Goal: Information Seeking & Learning: Understand process/instructions

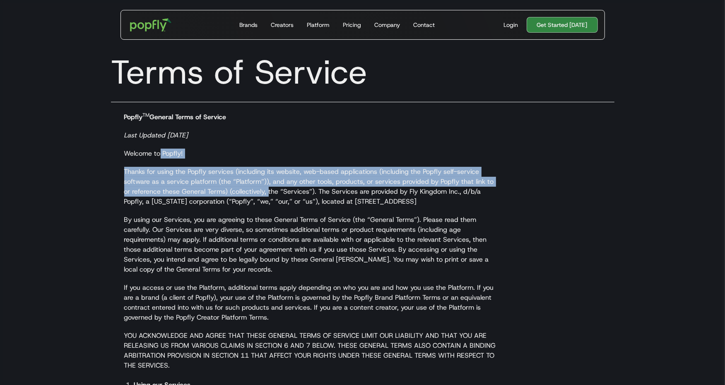
drag, startPoint x: 159, startPoint y: 152, endPoint x: 260, endPoint y: 193, distance: 108.8
click at [260, 193] on p "Thanks for using the Popfly services (including its website, web-based applicat…" at bounding box center [313, 187] width 378 height 40
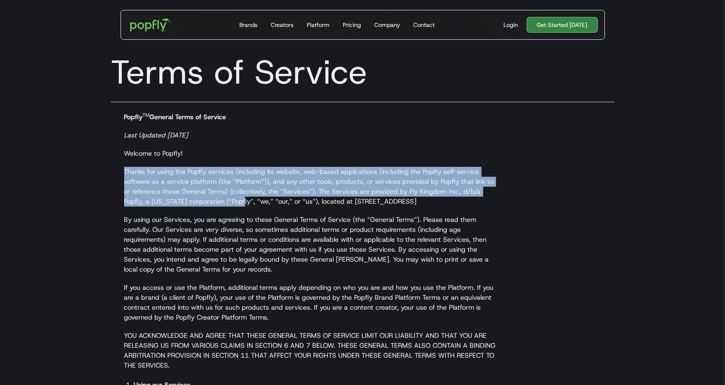
drag, startPoint x: 121, startPoint y: 165, endPoint x: 217, endPoint y: 208, distance: 104.6
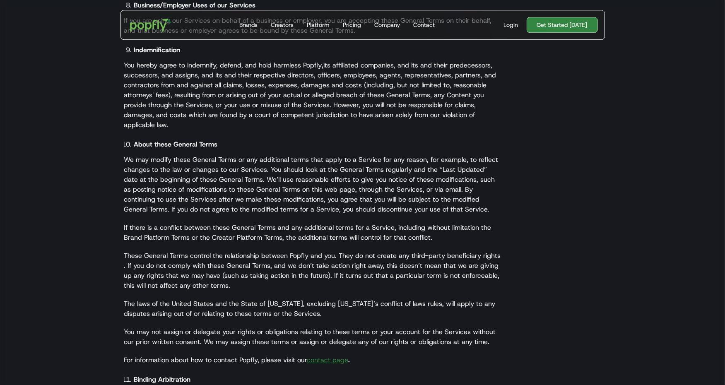
scroll to position [2125, 0]
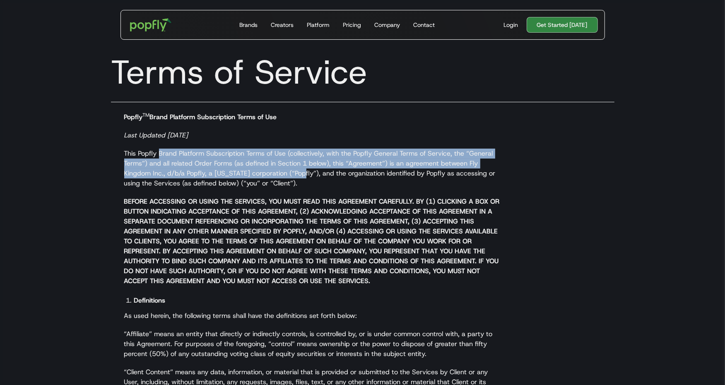
drag, startPoint x: 160, startPoint y: 155, endPoint x: 302, endPoint y: 177, distance: 144.1
click at [302, 177] on p "This Popfly Brand Platform Subscription Terms of Use (collectively, with the Po…" at bounding box center [313, 169] width 378 height 40
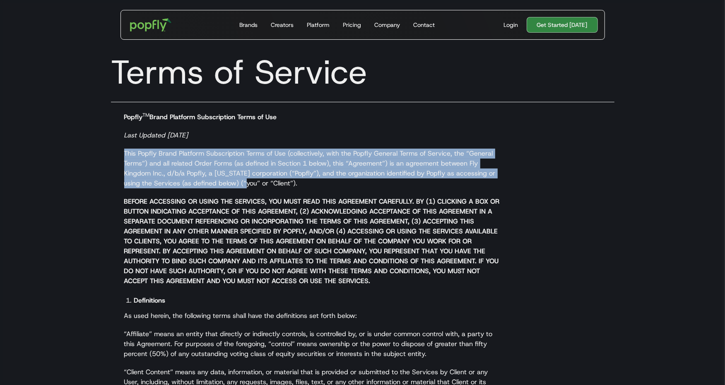
drag, startPoint x: 127, startPoint y: 144, endPoint x: 254, endPoint y: 186, distance: 134.1
click at [254, 186] on p "This Popfly Brand Platform Subscription Terms of Use (collectively, with the Po…" at bounding box center [313, 169] width 378 height 40
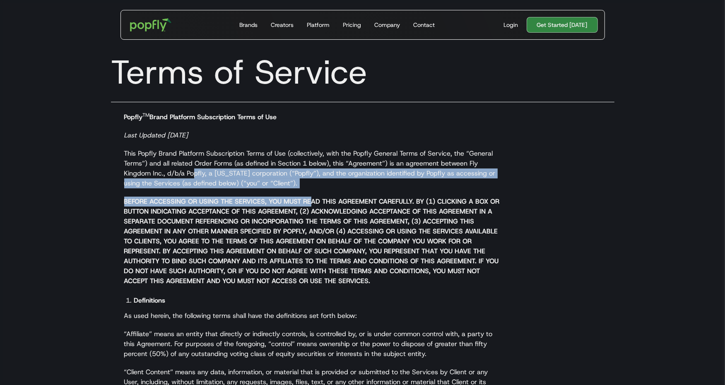
drag, startPoint x: 193, startPoint y: 169, endPoint x: 309, endPoint y: 200, distance: 119.7
click at [309, 200] on strong "BEFORE ACCESSING OR USING THE SERVICES, YOU MUST READ THIS AGREEMENT CAREFULLY.…" at bounding box center [312, 241] width 376 height 88
drag, startPoint x: 170, startPoint y: 169, endPoint x: 334, endPoint y: 204, distance: 167.7
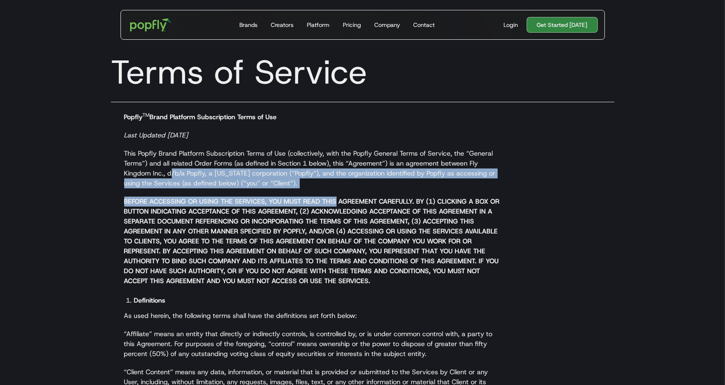
click at [335, 204] on strong "BEFORE ACCESSING OR USING THE SERVICES, YOU MUST READ THIS AGREEMENT CAREFULLY.…" at bounding box center [312, 241] width 376 height 88
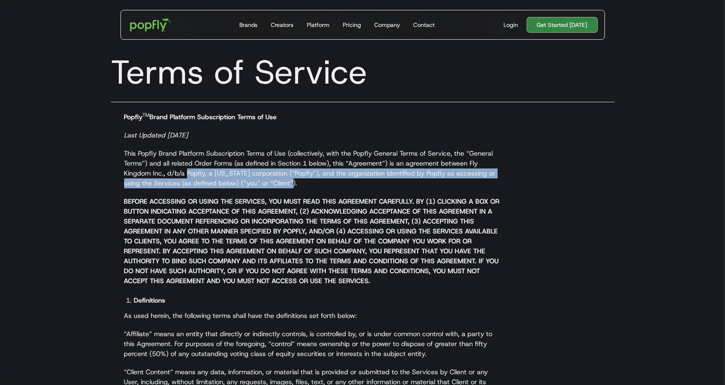
drag, startPoint x: 186, startPoint y: 169, endPoint x: 307, endPoint y: 184, distance: 121.1
click at [307, 184] on p "This Popfly Brand Platform Subscription Terms of Use (collectively, with the Po…" at bounding box center [313, 169] width 378 height 40
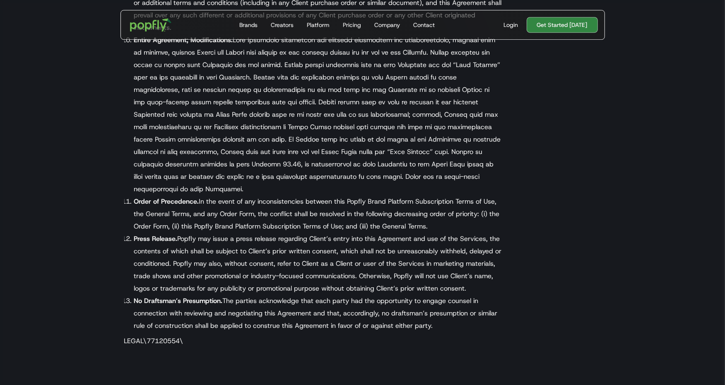
scroll to position [5415, 0]
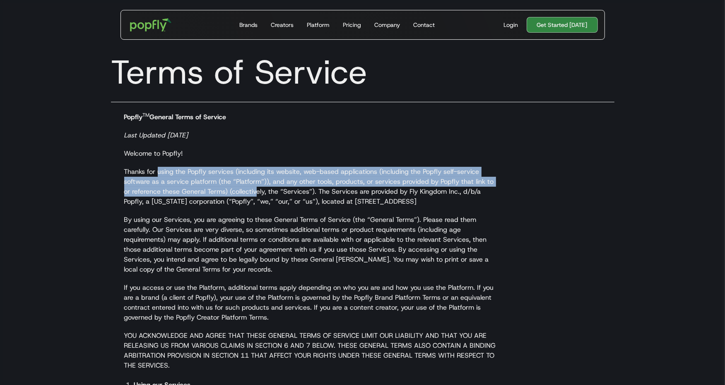
drag, startPoint x: 157, startPoint y: 176, endPoint x: 250, endPoint y: 190, distance: 93.3
click at [250, 190] on p "Thanks for using the Popfly services (including its website, web-based applicat…" at bounding box center [313, 187] width 378 height 40
drag, startPoint x: 182, startPoint y: 170, endPoint x: 261, endPoint y: 188, distance: 80.9
click at [261, 188] on p "Thanks for using the Popfly services (including its website, web-based applicat…" at bounding box center [313, 187] width 378 height 40
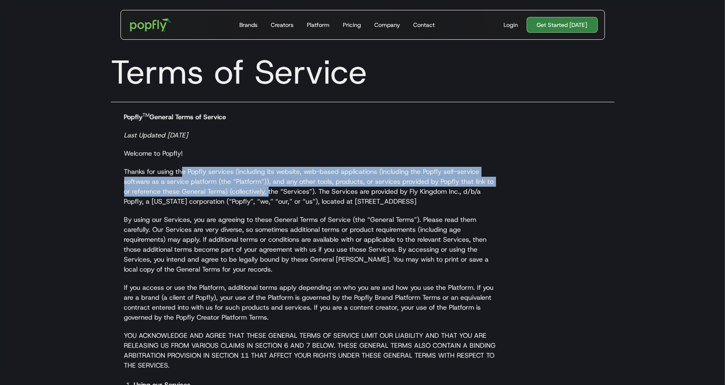
click at [261, 188] on p "Thanks for using the Popfly services (including its website, web-based applicat…" at bounding box center [313, 187] width 378 height 40
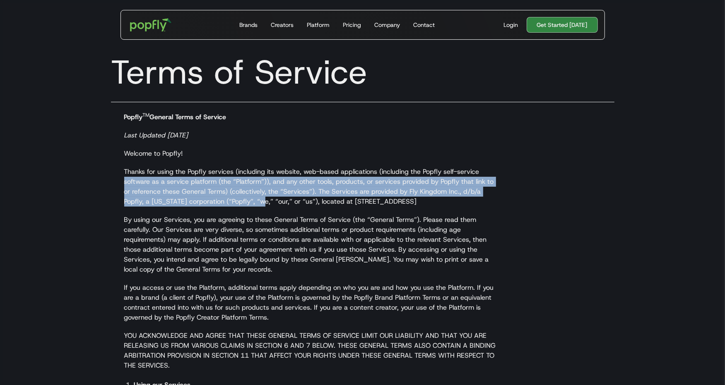
drag, startPoint x: 125, startPoint y: 184, endPoint x: 236, endPoint y: 204, distance: 112.8
click at [236, 204] on p "Thanks for using the Popfly services (including its website, web-based applicat…" at bounding box center [313, 187] width 378 height 40
drag, startPoint x: 187, startPoint y: 184, endPoint x: 283, endPoint y: 198, distance: 96.2
click at [283, 198] on p "Thanks for using the Popfly services (including its website, web-based applicat…" at bounding box center [313, 187] width 378 height 40
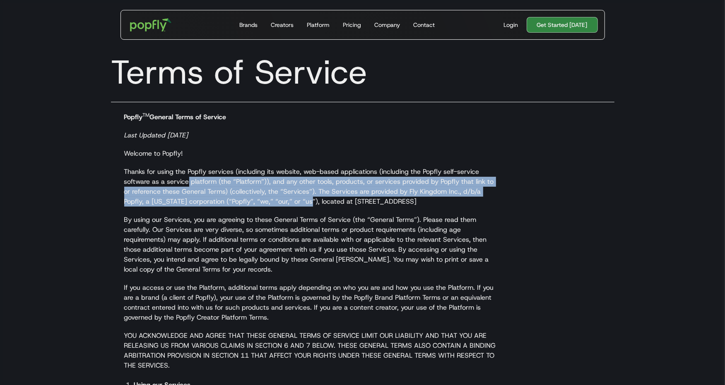
click at [283, 198] on p "Thanks for using the Popfly services (including its website, web-based applicat…" at bounding box center [313, 187] width 378 height 40
drag, startPoint x: 210, startPoint y: 178, endPoint x: 305, endPoint y: 208, distance: 99.4
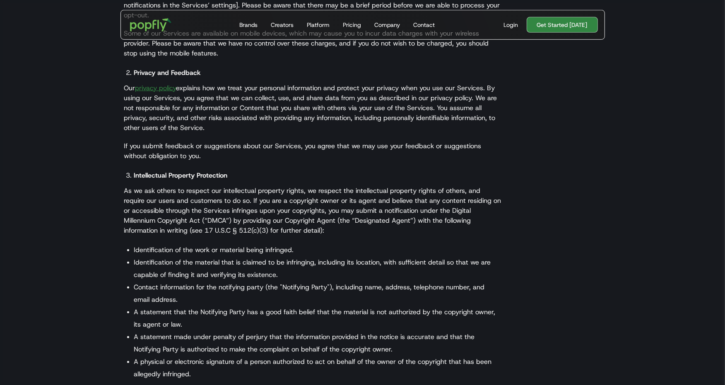
scroll to position [618, 0]
click at [176, 91] on link "privacy policy" at bounding box center [155, 86] width 41 height 9
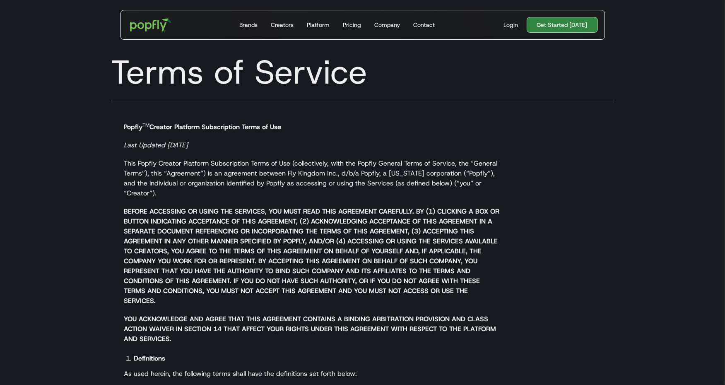
click at [476, 132] on p "Popfly TM Creator Platform Subscription Terms of Use" at bounding box center [313, 122] width 378 height 20
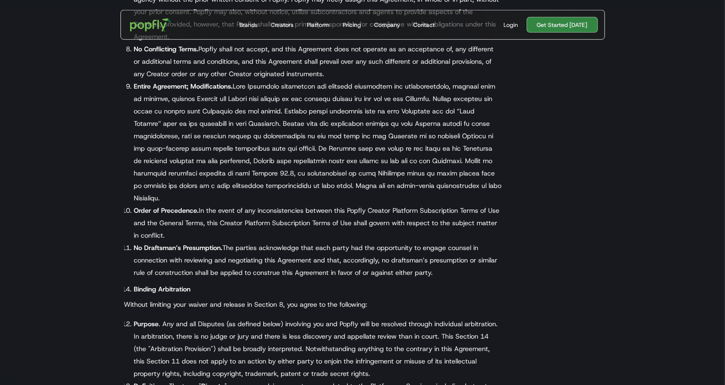
scroll to position [3769, 0]
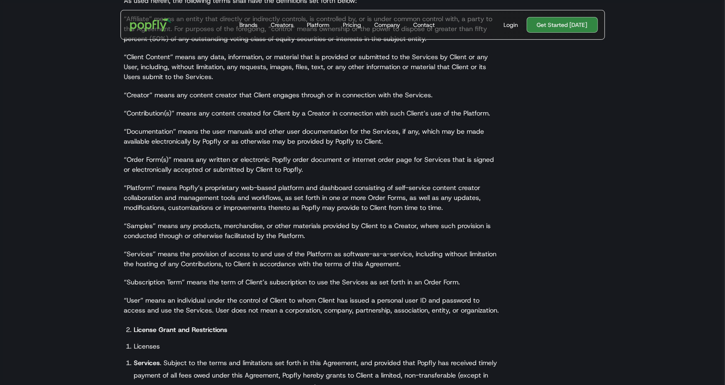
scroll to position [408, 0]
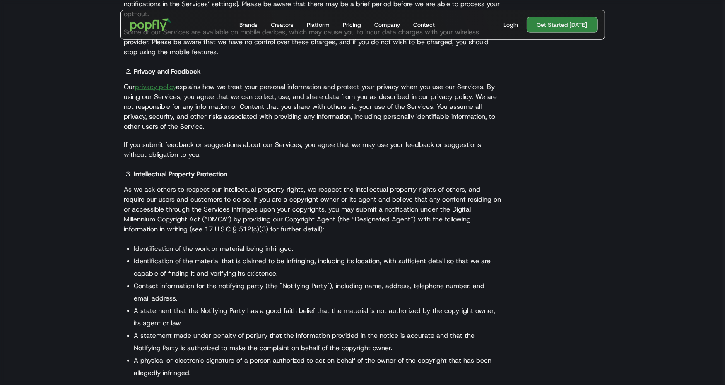
click at [251, 272] on li "Identification of the material that is claimed to be infringing, including its …" at bounding box center [318, 267] width 368 height 25
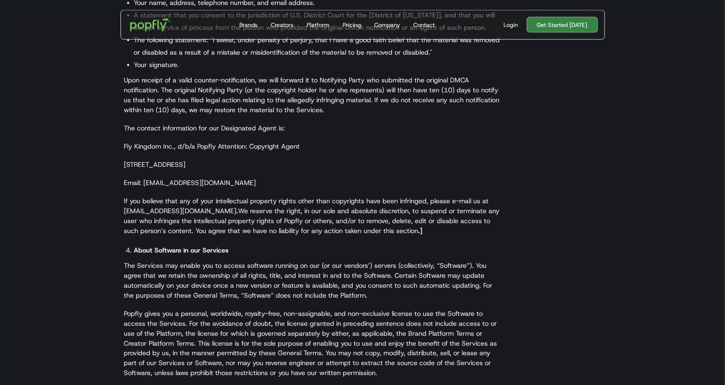
click at [251, 272] on p "The Services may enable you to access software running on our (or our vendors’)…" at bounding box center [313, 281] width 378 height 40
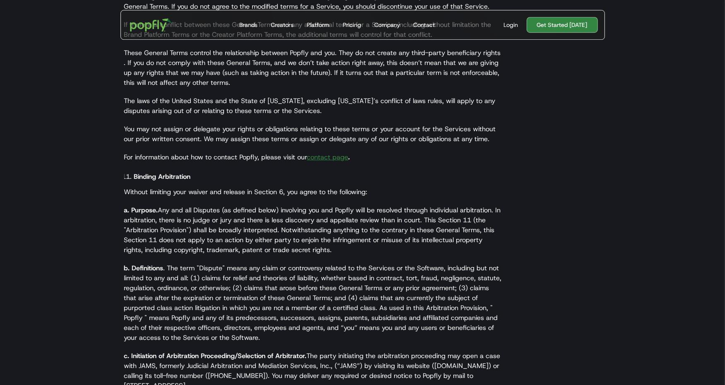
scroll to position [2354, 0]
click at [340, 152] on link "contact page" at bounding box center [327, 156] width 41 height 9
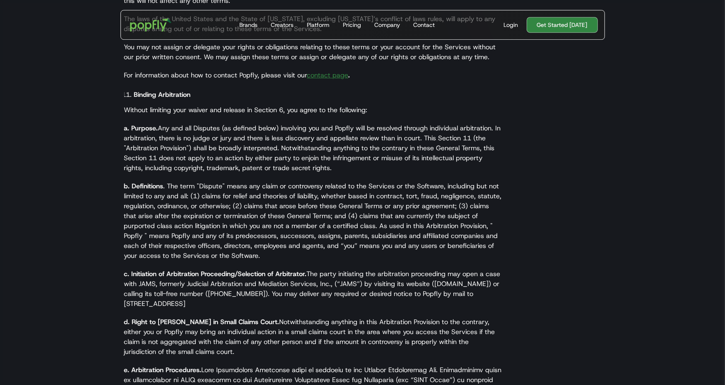
click at [254, 181] on p "b. Definitions . The term "Dispute" means any claim or controversy related to t…" at bounding box center [313, 221] width 378 height 80
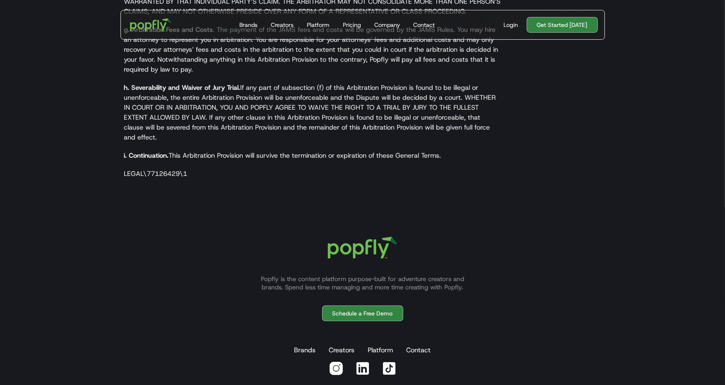
scroll to position [3024, 0]
